Goal: Information Seeking & Learning: Learn about a topic

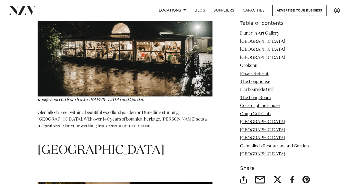
scroll to position [3275, 0]
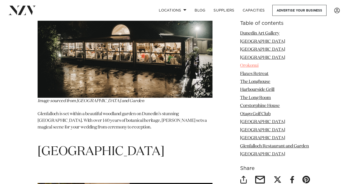
click at [251, 65] on link "Orokonui" at bounding box center [249, 65] width 18 height 4
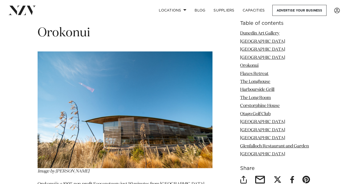
scroll to position [1144, 0]
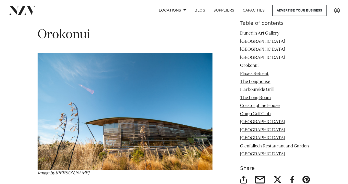
click at [146, 105] on img at bounding box center [125, 111] width 175 height 117
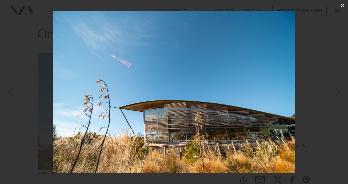
click at [342, 5] on icon at bounding box center [342, 6] width 4 height 4
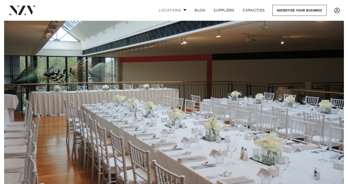
click at [180, 10] on link "Locations" at bounding box center [173, 10] width 36 height 11
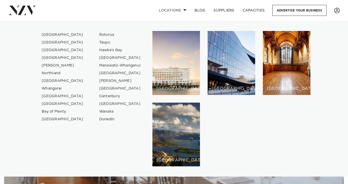
click at [116, 104] on link "[GEOGRAPHIC_DATA]" at bounding box center [120, 104] width 50 height 8
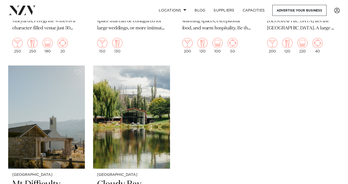
scroll to position [252, 0]
